Goal: Find specific page/section: Find specific page/section

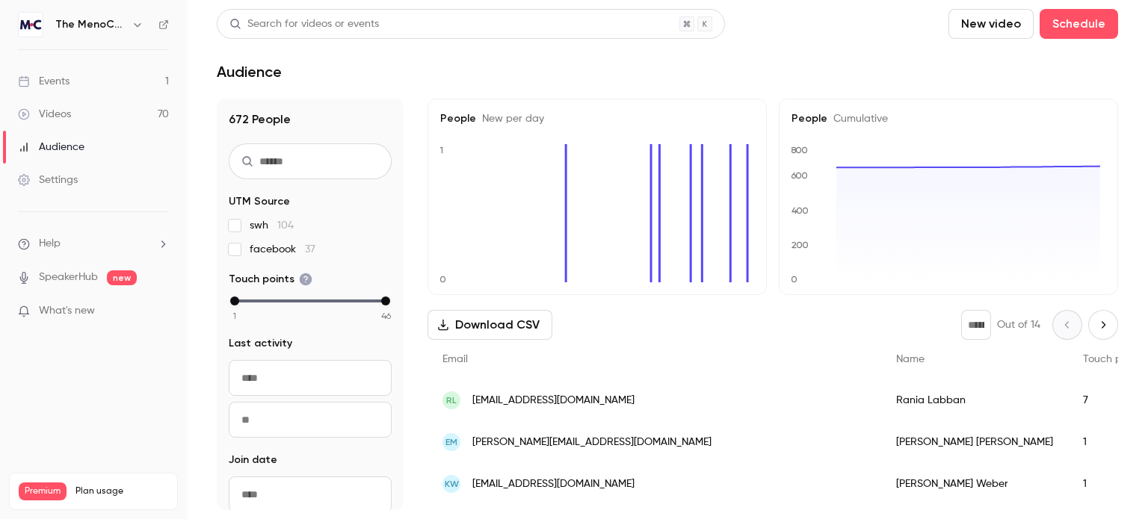
click at [50, 79] on div "Events" at bounding box center [44, 81] width 52 height 15
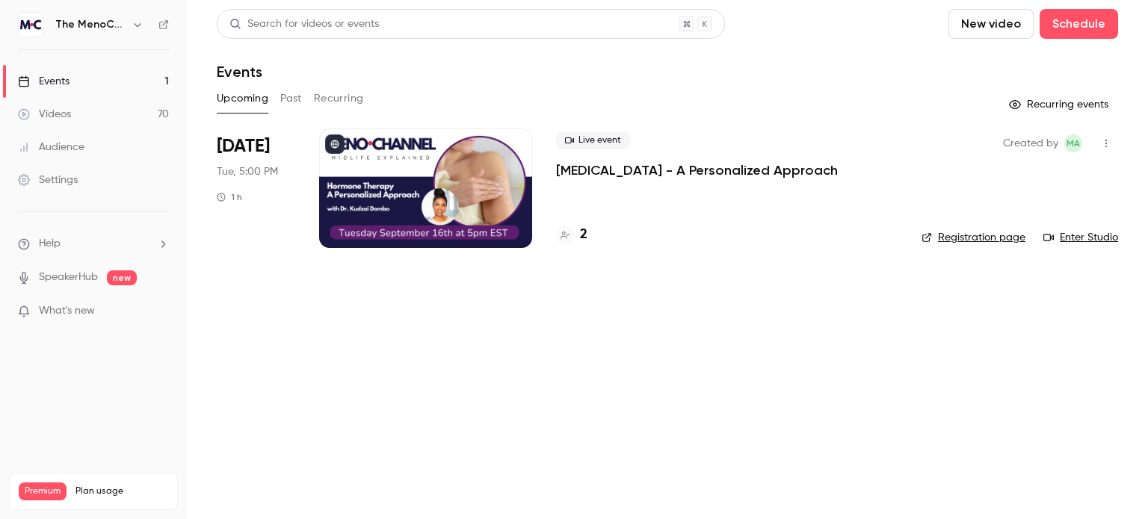
click at [583, 234] on h4 "2" at bounding box center [583, 235] width 7 height 20
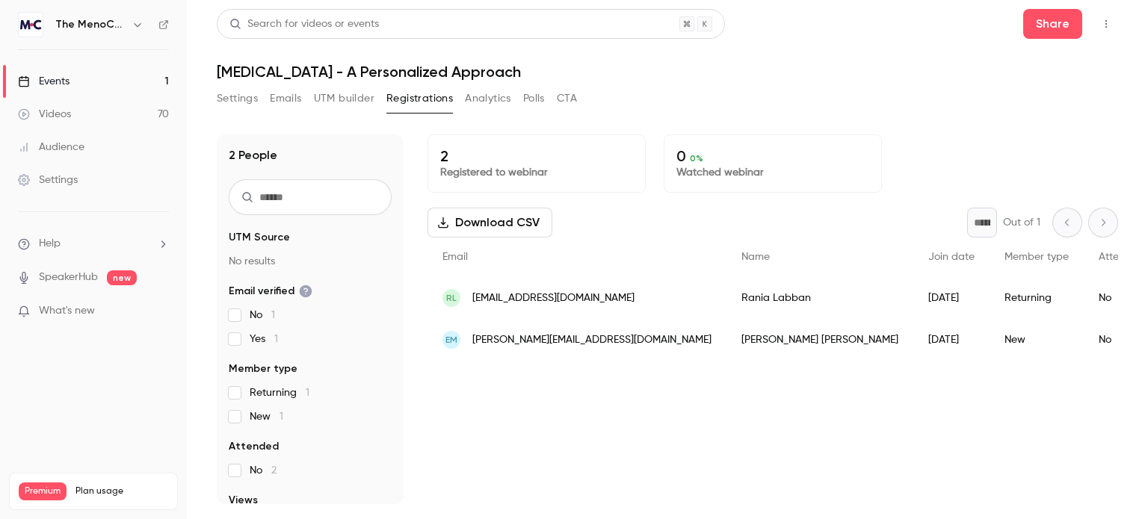
click at [67, 77] on div "Events" at bounding box center [44, 81] width 52 height 15
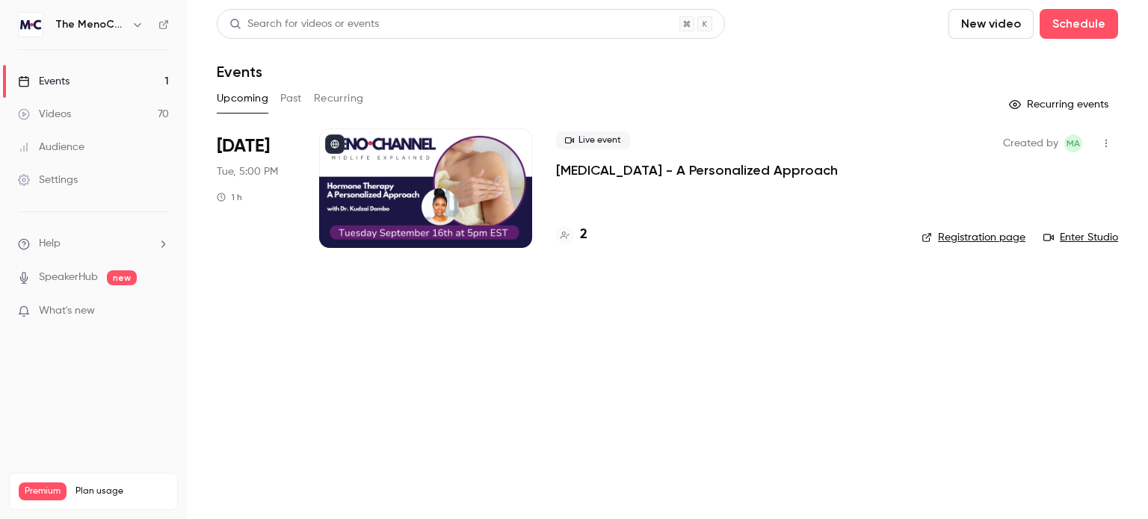
click at [1082, 236] on link "Enter Studio" at bounding box center [1080, 237] width 75 height 15
